Goal: Find specific page/section: Find specific page/section

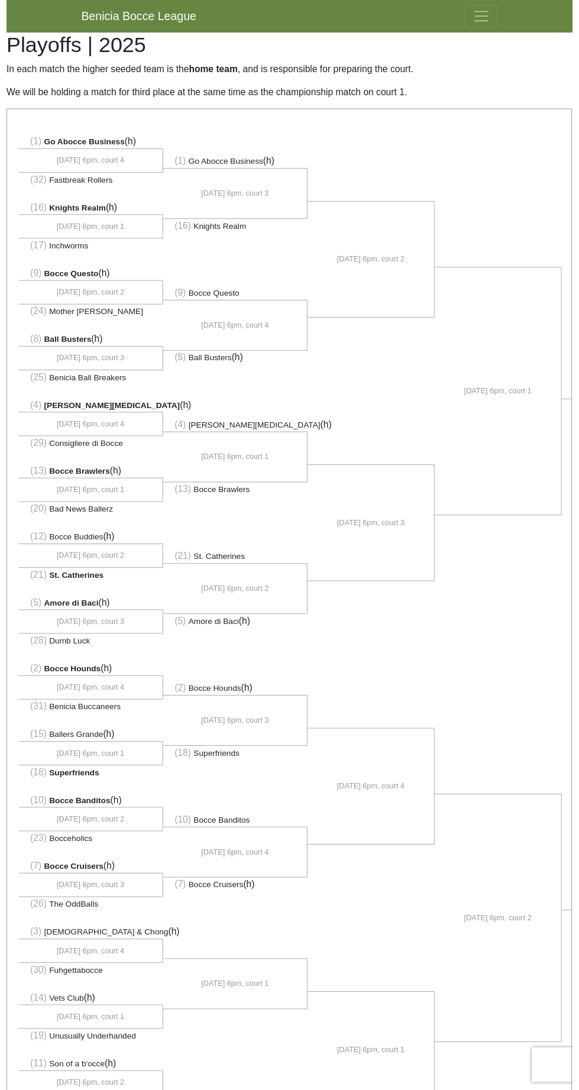
scroll to position [273, 0]
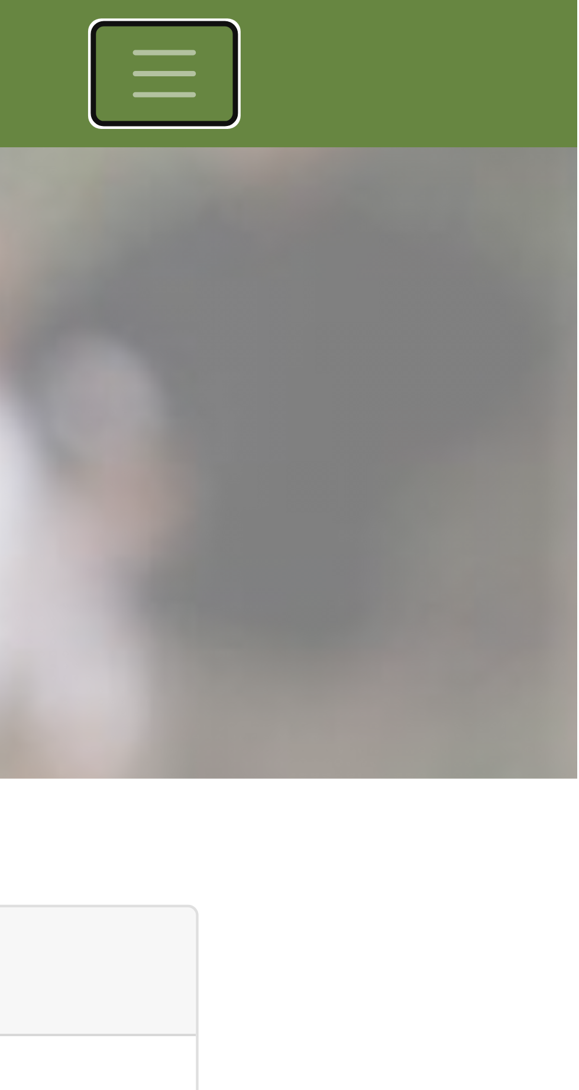
click at [488, 17] on span "Toggle navigation" at bounding box center [486, 17] width 18 height 18
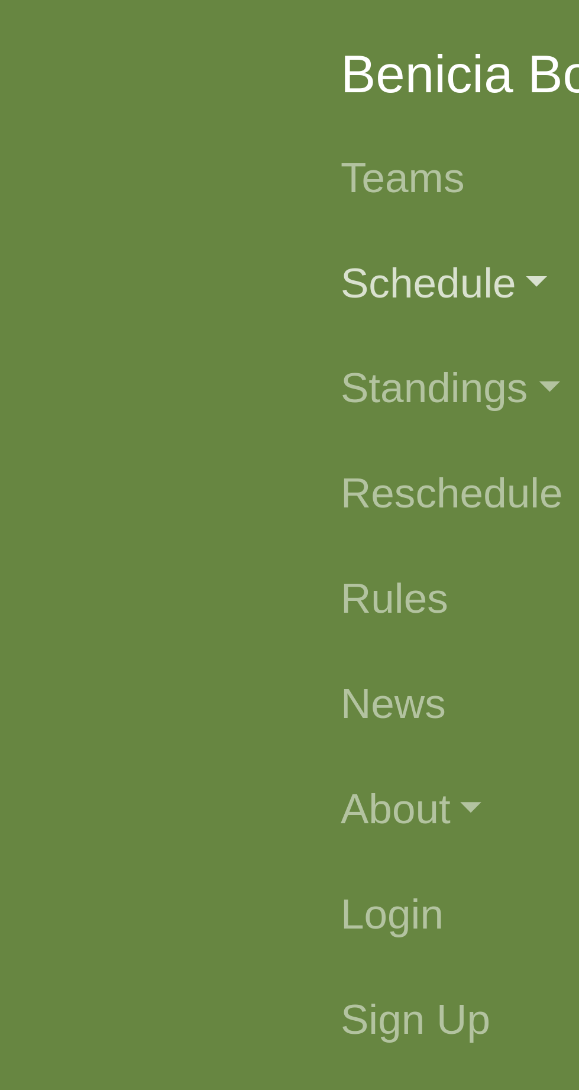
click at [107, 66] on link "Schedule" at bounding box center [290, 64] width 426 height 24
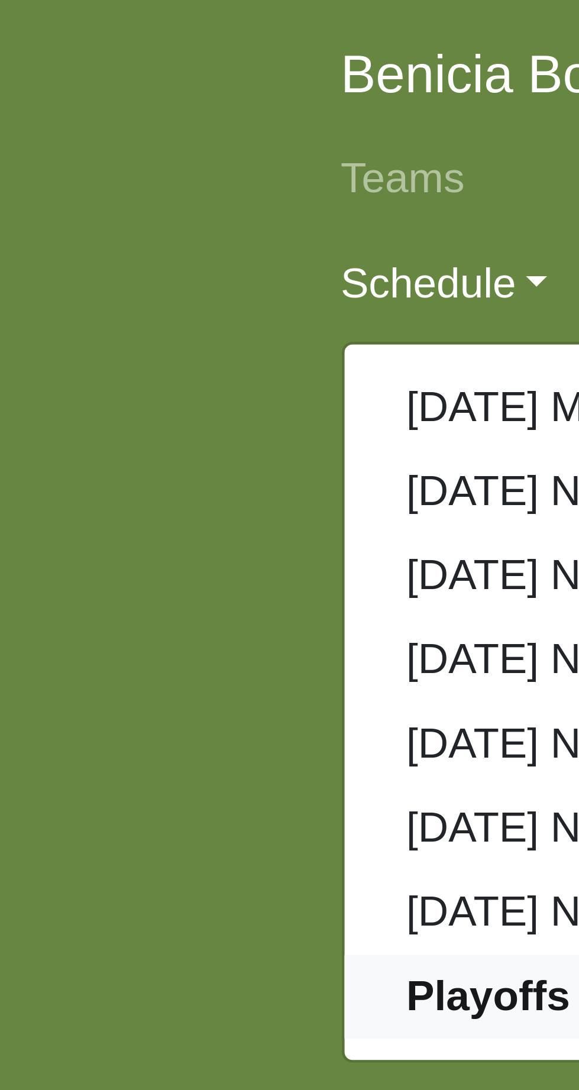
click at [108, 225] on strong "Playoffs" at bounding box center [110, 224] width 37 height 10
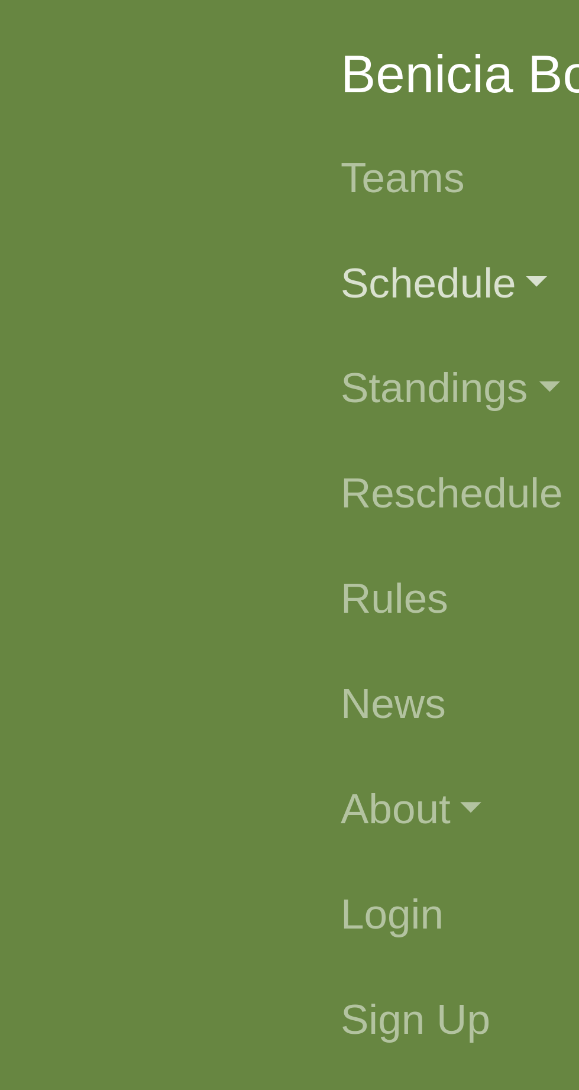
click at [103, 63] on link "Schedule" at bounding box center [290, 64] width 426 height 24
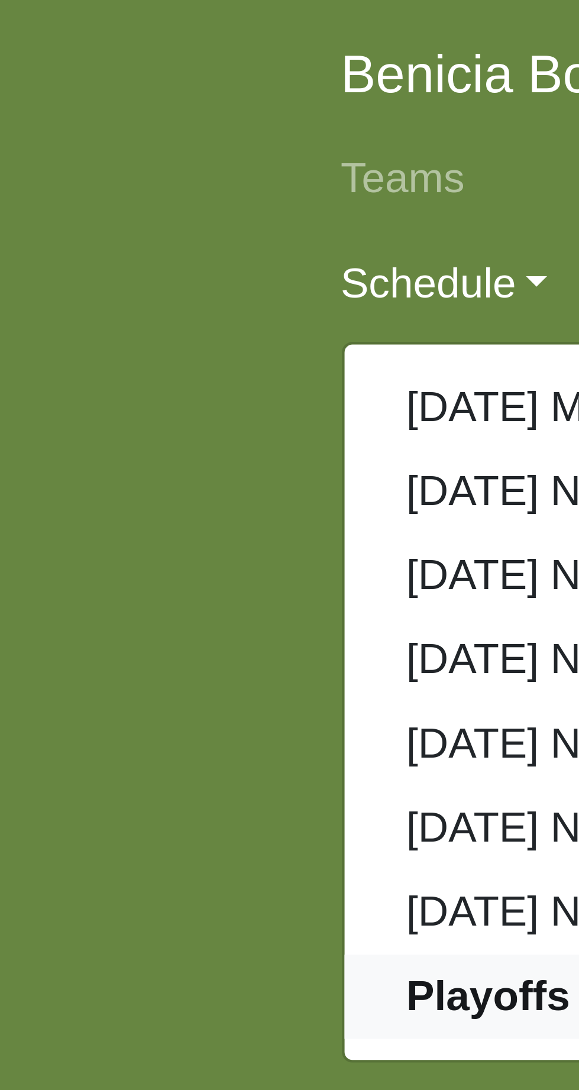
click at [112, 226] on strong "Playoffs" at bounding box center [110, 224] width 37 height 10
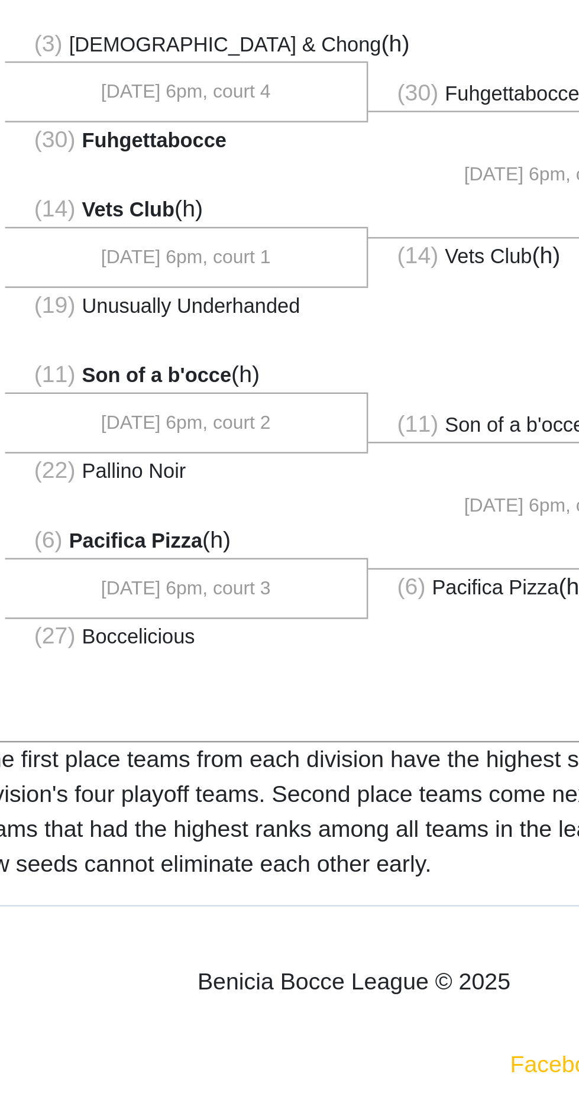
scroll to position [273, 0]
